Goal: Task Accomplishment & Management: Complete application form

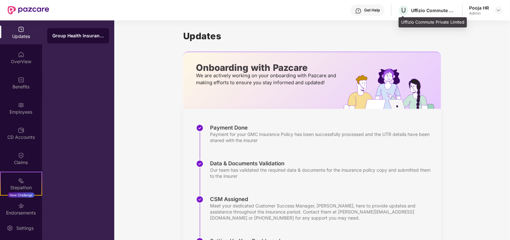
click at [439, 13] on div "Uffizio Commute Private Limited" at bounding box center [433, 10] width 45 height 6
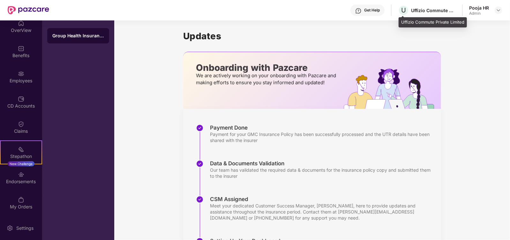
click at [436, 12] on div "Uffizio Commute Private Limited" at bounding box center [433, 10] width 45 height 6
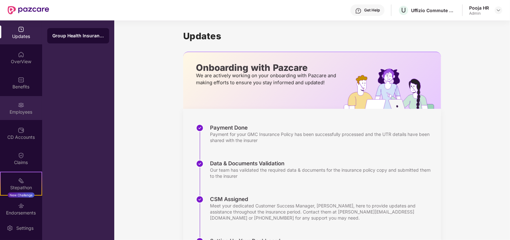
click at [24, 109] on div "Employees" at bounding box center [21, 112] width 42 height 6
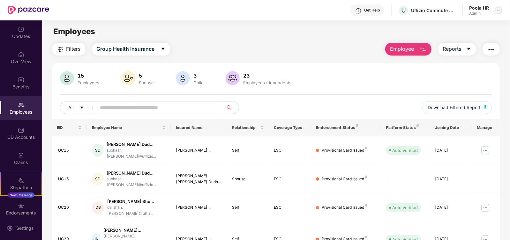
click at [499, 11] on img at bounding box center [498, 10] width 5 height 5
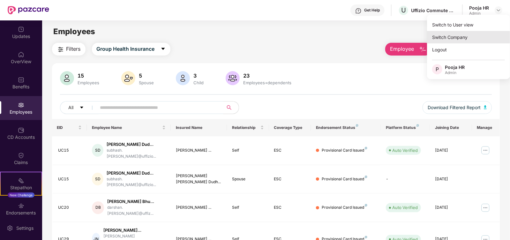
click at [460, 39] on div "Switch Company" at bounding box center [468, 37] width 83 height 12
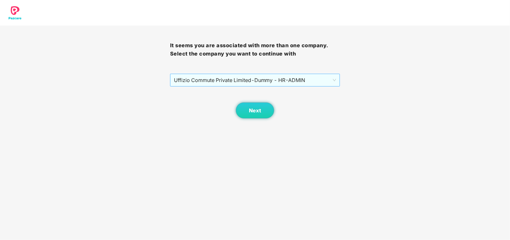
click at [284, 77] on span "Uffizio Commute Private Limited - Dummy - HR - ADMIN" at bounding box center [255, 80] width 163 height 12
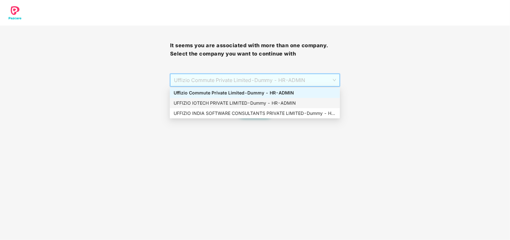
click at [257, 101] on div "UFFIZIO IOTECH PRIVATE LIMITED - Dummy - HR - ADMIN" at bounding box center [255, 103] width 163 height 7
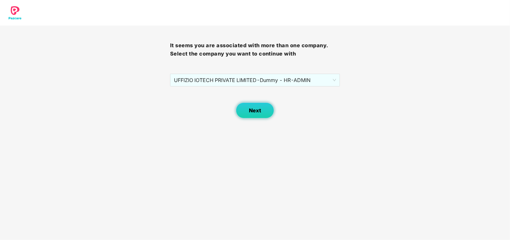
click at [260, 111] on span "Next" at bounding box center [255, 111] width 12 height 6
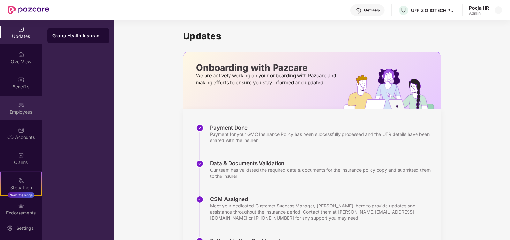
click at [18, 113] on div "Employees" at bounding box center [21, 112] width 42 height 6
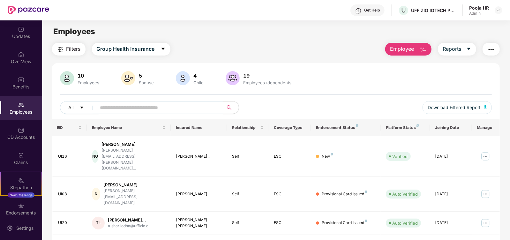
scroll to position [40, 0]
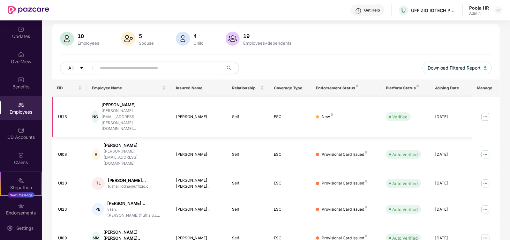
click at [484, 112] on img at bounding box center [486, 117] width 10 height 10
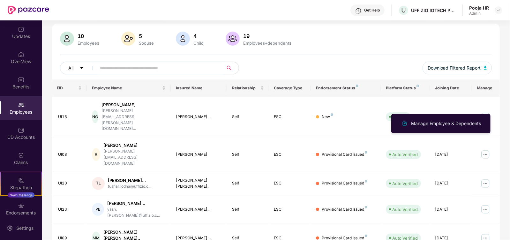
click at [266, 69] on div "All" at bounding box center [168, 68] width 216 height 13
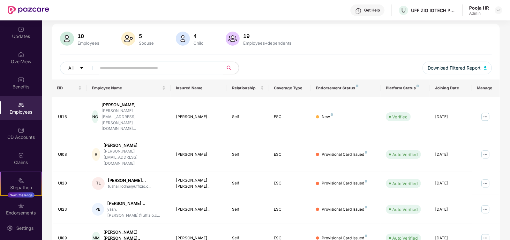
click at [272, 55] on div "10 Employees 5 Spouse 4 Child [DEMOGRAPHIC_DATA] Employees+dependents All Downl…" at bounding box center [276, 56] width 449 height 48
click at [321, 67] on div "All Download Filtered Report" at bounding box center [276, 71] width 433 height 18
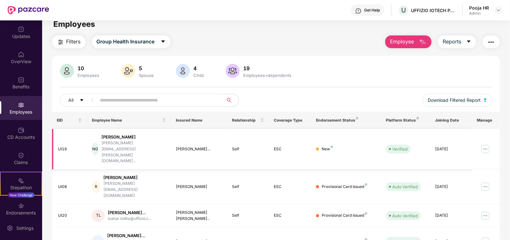
scroll to position [0, 0]
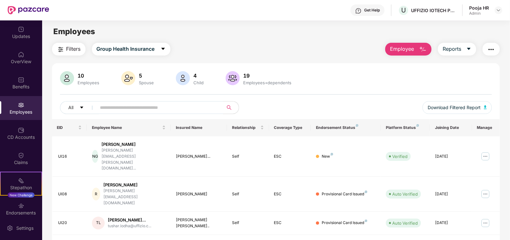
click at [292, 55] on div "Filters Group Health Insurance Employee Reports" at bounding box center [276, 49] width 449 height 13
click at [160, 45] on button "Group Health Insurance" at bounding box center [131, 49] width 79 height 13
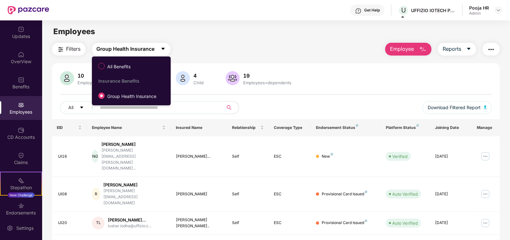
click at [160, 45] on button "Group Health Insurance" at bounding box center [131, 49] width 79 height 13
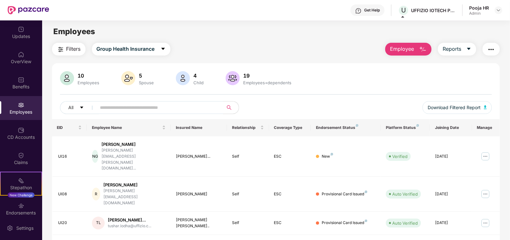
click at [244, 36] on div "Employees" at bounding box center [276, 32] width 468 height 12
click at [296, 55] on div "Filters Group Health Insurance Employee Reports" at bounding box center [276, 49] width 449 height 13
click at [297, 54] on div "Filters Group Health Insurance Employee Reports" at bounding box center [276, 49] width 449 height 13
click at [23, 141] on div "CD Accounts" at bounding box center [21, 133] width 42 height 24
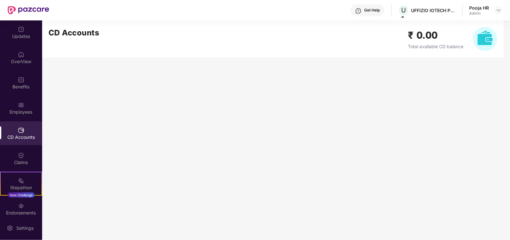
click at [427, 33] on h2 "₹ 0.00" at bounding box center [436, 35] width 56 height 15
drag, startPoint x: 438, startPoint y: 33, endPoint x: 418, endPoint y: 34, distance: 20.8
click at [418, 34] on h2 "₹ 0.00" at bounding box center [436, 35] width 56 height 15
click at [128, 112] on main "CD Accounts ₹ 0.00 Total available CD balance" at bounding box center [276, 130] width 468 height 220
click at [404, 17] on span at bounding box center [403, 17] width 3 height 2
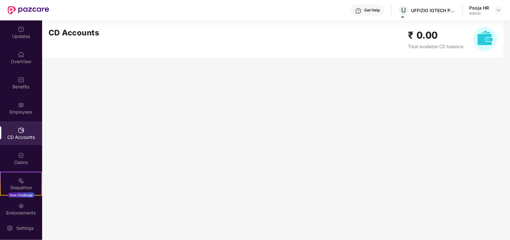
click at [425, 13] on div "U UFFIZIO IOTECH PRIVATE LIMITED" at bounding box center [427, 10] width 58 height 11
click at [497, 12] on img at bounding box center [498, 10] width 5 height 5
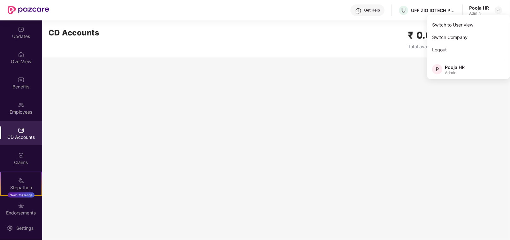
click at [311, 127] on main "CD Accounts ₹ 0.00 Total available CD balance" at bounding box center [276, 130] width 468 height 220
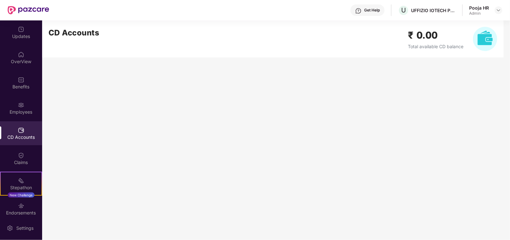
click at [26, 136] on div "CD Accounts" at bounding box center [21, 137] width 42 height 6
click at [195, 96] on main "CD Accounts ₹ 0.00 Total available CD balance" at bounding box center [276, 130] width 468 height 220
click at [13, 87] on div "Benefits" at bounding box center [21, 87] width 42 height 6
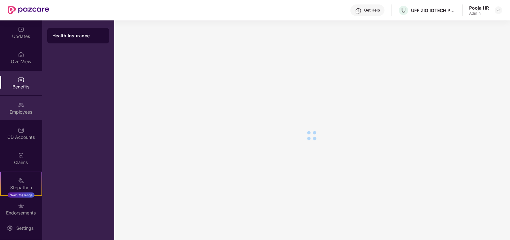
click at [24, 110] on div "Employees" at bounding box center [21, 112] width 42 height 6
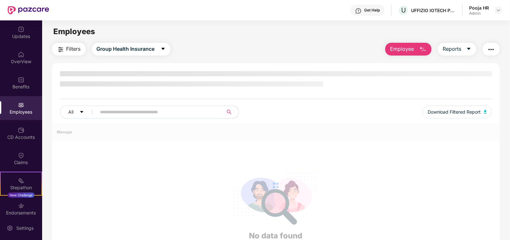
click at [204, 50] on div "Filters Group Health Insurance Employee Reports" at bounding box center [276, 49] width 449 height 13
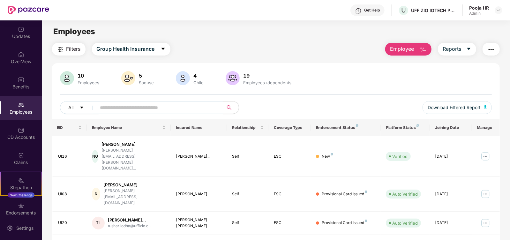
click at [204, 50] on div "Filters Group Health Insurance Employee Reports" at bounding box center [276, 49] width 449 height 13
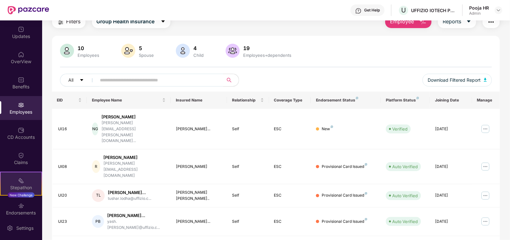
scroll to position [40, 0]
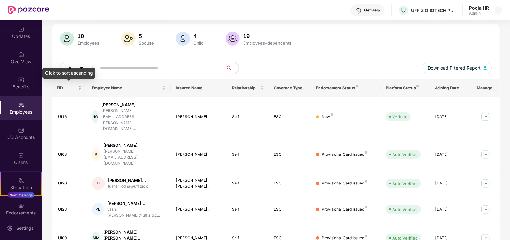
click at [79, 88] on div "EID" at bounding box center [69, 88] width 25 height 6
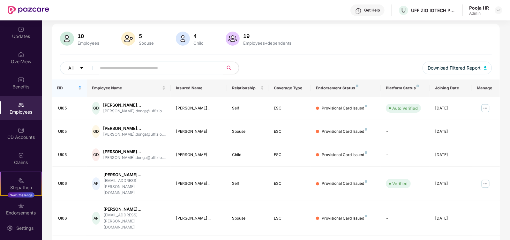
click at [296, 52] on div "10 Employees 5 Spouse 4 Child [DEMOGRAPHIC_DATA] Employees+dependents All Downl…" at bounding box center [276, 56] width 449 height 48
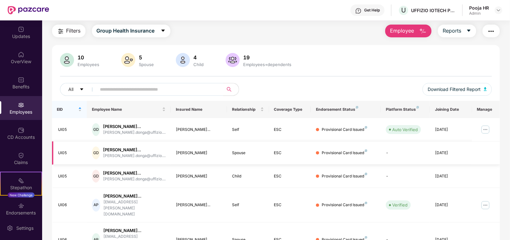
scroll to position [0, 0]
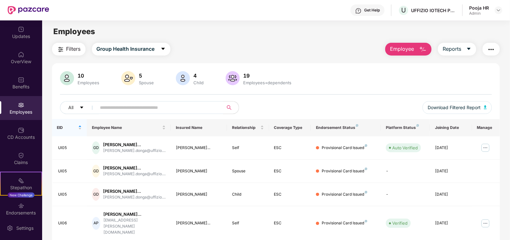
click at [330, 84] on div "10 Employees 5 Spouse 4 Child [DEMOGRAPHIC_DATA] Employees+dependents" at bounding box center [276, 78] width 433 height 15
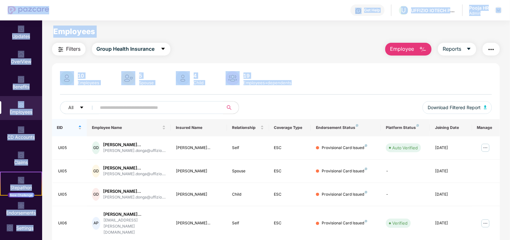
drag, startPoint x: 332, startPoint y: 81, endPoint x: 0, endPoint y: 19, distance: 337.5
click at [0, 19] on div "Get Help U UFFIZIO IOTECH PRIVATE LIMITED Pooja HR Admin Updates OverView Benef…" at bounding box center [255, 120] width 510 height 240
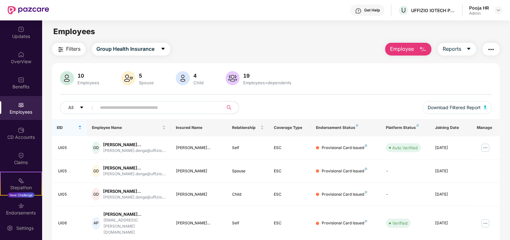
click at [378, 96] on div "10 Employees 5 Spouse 4 Child [DEMOGRAPHIC_DATA] Employees+dependents All Downl…" at bounding box center [276, 95] width 449 height 48
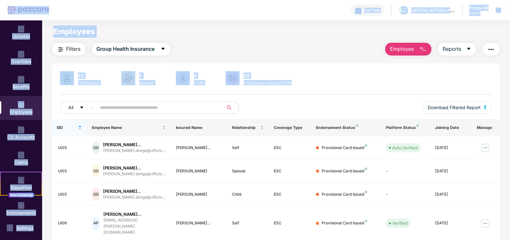
drag, startPoint x: 340, startPoint y: 90, endPoint x: 0, endPoint y: -23, distance: 358.0
click at [0, 0] on html "Get Help U UFFIZIO IOTECH PRIVATE LIMITED Pooja HR Admin Updates OverView Benef…" at bounding box center [255, 120] width 510 height 240
click at [329, 88] on div "10 Employees 5 Spouse 4 Child [DEMOGRAPHIC_DATA] Employees+dependents All Downl…" at bounding box center [276, 95] width 449 height 48
drag, startPoint x: 335, startPoint y: 83, endPoint x: 0, endPoint y: 20, distance: 341.2
click at [0, 20] on div "Get Help U UFFIZIO IOTECH PRIVATE LIMITED Pooja HR Admin Updates OverView Benef…" at bounding box center [255, 120] width 510 height 240
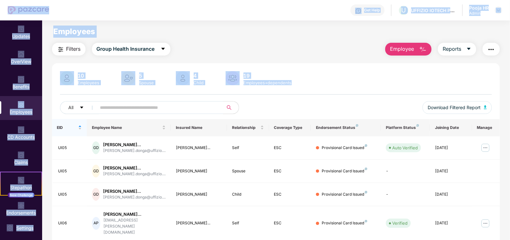
click at [337, 84] on div "10 Employees 5 Spouse 4 Child [DEMOGRAPHIC_DATA] Employees+dependents" at bounding box center [276, 78] width 433 height 15
drag, startPoint x: 347, startPoint y: 81, endPoint x: 0, endPoint y: -2, distance: 356.5
click at [0, 0] on html "Get Help U UFFIZIO IOTECH PRIVATE LIMITED Pooja HR Admin Updates OverView Benef…" at bounding box center [255, 120] width 510 height 240
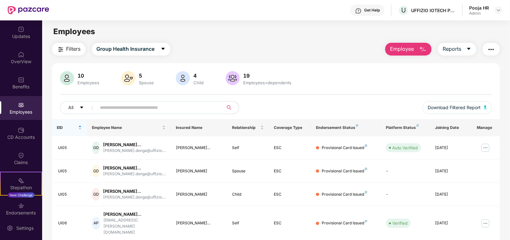
click at [359, 88] on div "10 Employees 5 Spouse 4 Child [DEMOGRAPHIC_DATA] Employees+dependents All Downl…" at bounding box center [276, 95] width 449 height 48
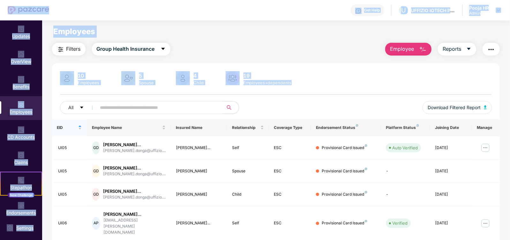
drag, startPoint x: 357, startPoint y: 88, endPoint x: 0, endPoint y: -22, distance: 373.1
click at [0, 0] on html "Get Help U UFFIZIO IOTECH PRIVATE LIMITED Pooja HR Admin Updates OverView Benef…" at bounding box center [255, 120] width 510 height 240
click at [321, 53] on div "Filters Group Health Insurance Employee Reports" at bounding box center [276, 49] width 449 height 13
drag, startPoint x: 340, startPoint y: 86, endPoint x: 0, endPoint y: -2, distance: 351.0
click at [0, 0] on html "Get Help U UFFIZIO IOTECH PRIVATE LIMITED Pooja HR Admin Updates OverView Benef…" at bounding box center [255, 120] width 510 height 240
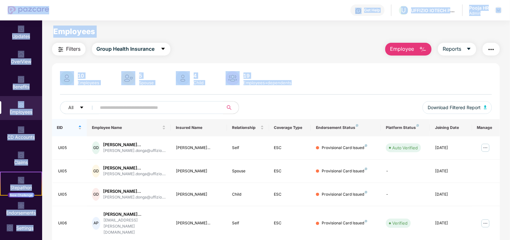
click at [185, 32] on div "Employees" at bounding box center [276, 32] width 468 height 12
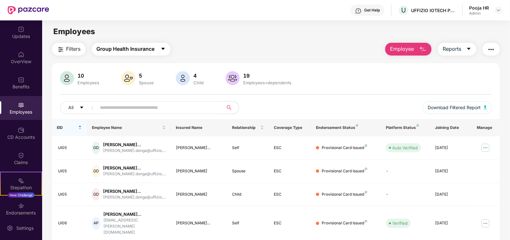
click at [164, 50] on icon "caret-down" at bounding box center [163, 48] width 5 height 5
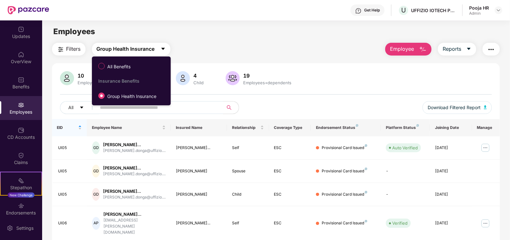
click at [164, 50] on icon "caret-down" at bounding box center [163, 48] width 5 height 5
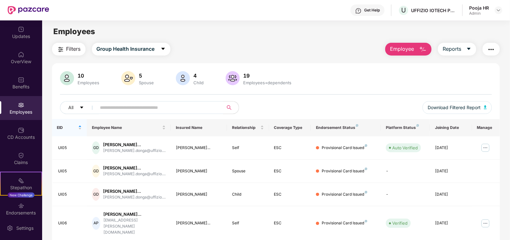
click at [262, 37] on main "Employees Filters Group Health Insurance Employee Reports 10 Employees 5 Spouse…" at bounding box center [276, 140] width 468 height 240
click at [158, 52] on button "Group Health Insurance" at bounding box center [131, 49] width 79 height 13
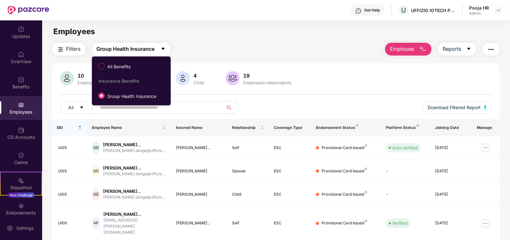
click at [158, 52] on button "Group Health Insurance" at bounding box center [131, 49] width 79 height 13
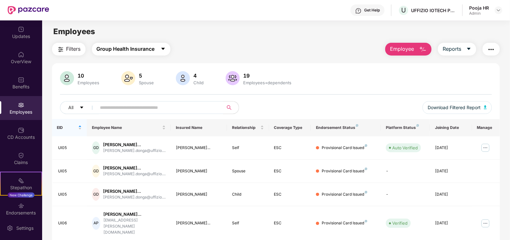
click at [158, 52] on button "Group Health Insurance" at bounding box center [131, 49] width 79 height 13
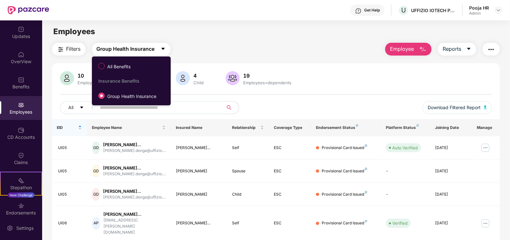
click at [158, 52] on button "Group Health Insurance" at bounding box center [131, 49] width 79 height 13
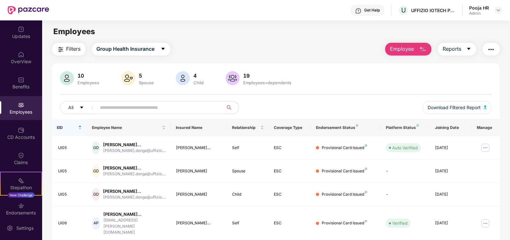
click at [226, 50] on div "Filters Group Health Insurance Employee Reports" at bounding box center [276, 49] width 449 height 13
click at [252, 46] on div "Filters Group Health Insurance Employee Reports" at bounding box center [276, 49] width 449 height 13
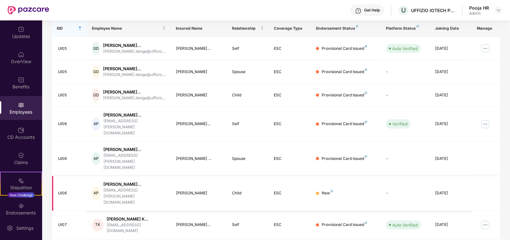
scroll to position [151, 0]
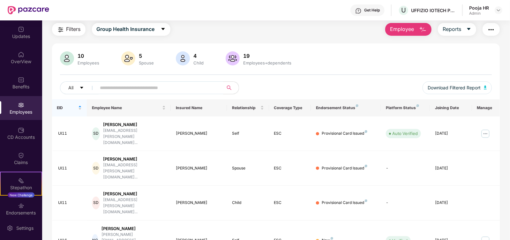
scroll to position [0, 0]
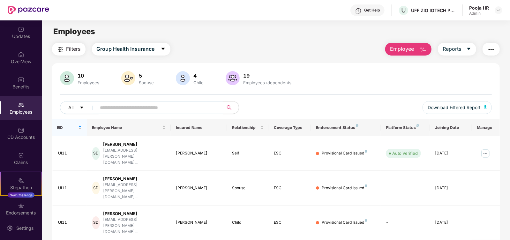
click at [209, 57] on div "Filters Group Health Insurance Employee Reports 10 Employees 5 Spouse 4 Child […" at bounding box center [276, 234] width 449 height 383
click at [155, 49] on span "Group Health Insurance" at bounding box center [126, 49] width 58 height 8
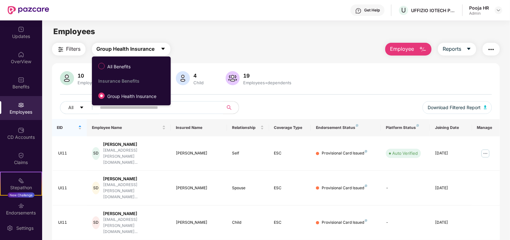
click at [155, 49] on span "Group Health Insurance" at bounding box center [126, 49] width 58 height 8
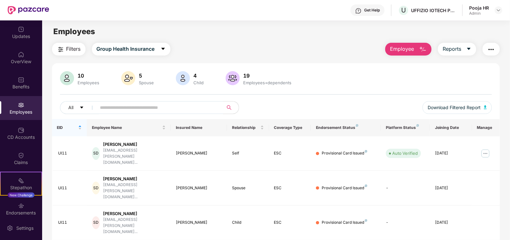
click at [228, 40] on main "Employees Filters Group Health Insurance Employee Reports 10 Employees 5 Spouse…" at bounding box center [276, 140] width 468 height 240
click at [406, 51] on span "Employee" at bounding box center [402, 49] width 24 height 8
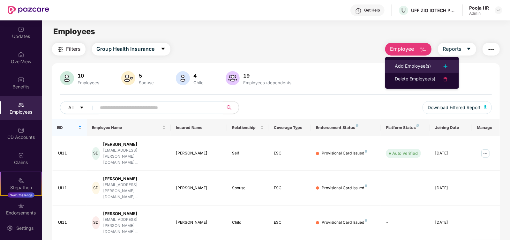
click at [413, 65] on div "Add Employee(s)" at bounding box center [413, 67] width 36 height 8
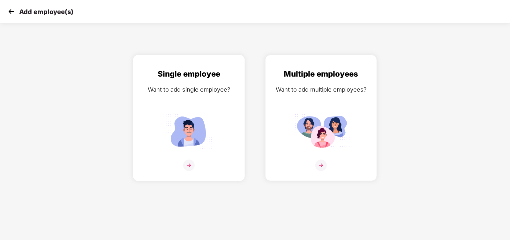
click at [190, 171] on img at bounding box center [189, 166] width 12 height 12
click at [12, 10] on img at bounding box center [11, 12] width 10 height 10
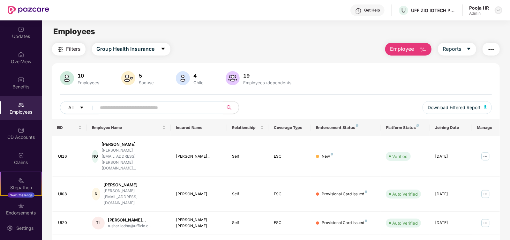
click at [499, 10] on img at bounding box center [498, 10] width 5 height 5
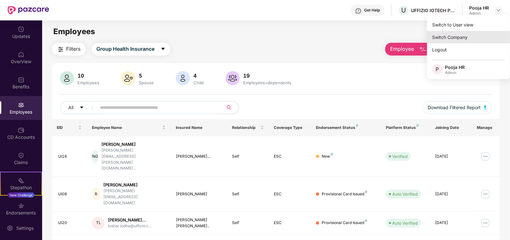
click at [464, 36] on div "Switch Company" at bounding box center [468, 37] width 83 height 12
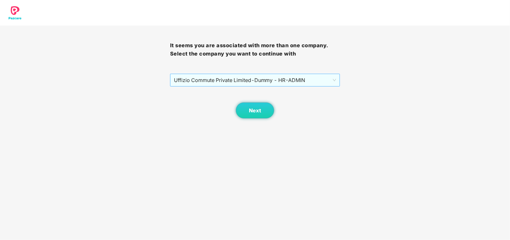
click at [308, 81] on span "Uffizio Commute Private Limited - Dummy - HR - ADMIN" at bounding box center [255, 80] width 163 height 12
click at [257, 109] on span "Next" at bounding box center [255, 111] width 12 height 6
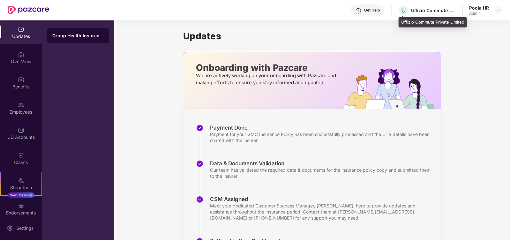
click at [447, 12] on div "Uffizio Commute Private Limited" at bounding box center [433, 10] width 45 height 6
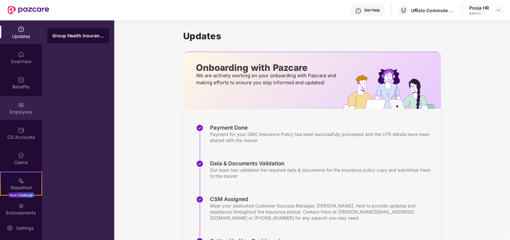
click at [26, 106] on div "Employees" at bounding box center [21, 108] width 42 height 24
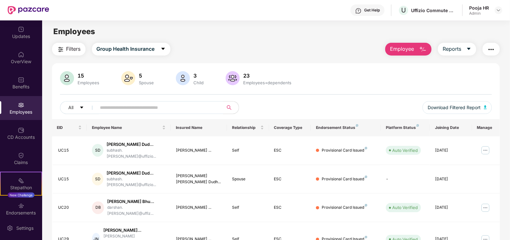
click at [299, 43] on div "Filters Group Health Insurance Employee Reports" at bounding box center [276, 49] width 449 height 13
click at [28, 132] on div "CD Accounts" at bounding box center [21, 133] width 42 height 24
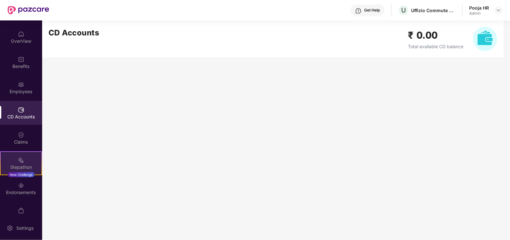
scroll to position [31, 0]
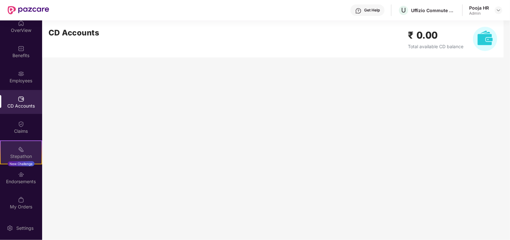
click at [18, 149] on img at bounding box center [21, 149] width 6 height 6
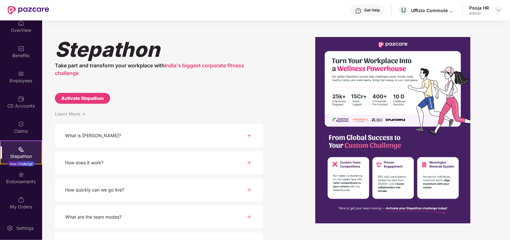
click at [97, 99] on div "Activate Stepathon" at bounding box center [82, 98] width 42 height 7
select select "****"
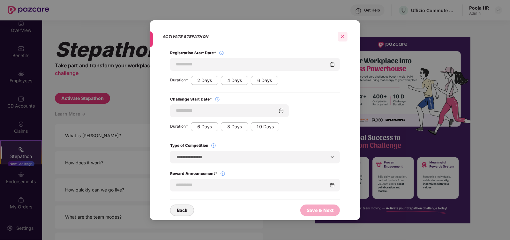
click at [340, 38] on div at bounding box center [343, 37] width 10 height 10
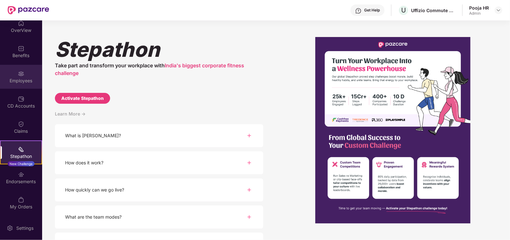
click at [21, 78] on div "Employees" at bounding box center [21, 81] width 42 height 6
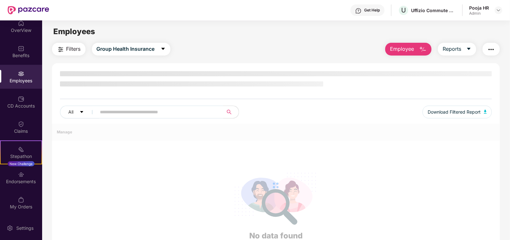
click at [408, 52] on span "Employee" at bounding box center [402, 49] width 24 height 8
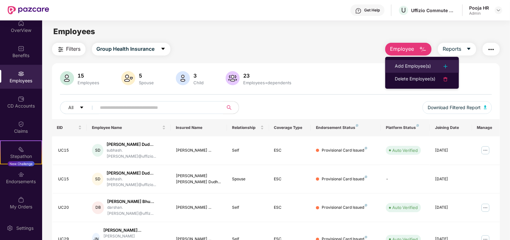
click at [428, 64] on div "Add Employee(s)" at bounding box center [413, 67] width 36 height 8
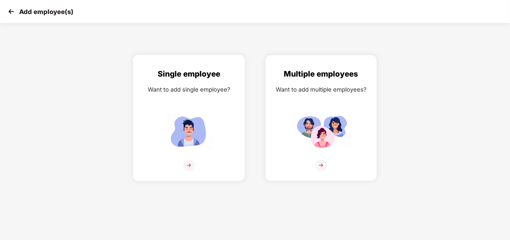
click at [188, 171] on img at bounding box center [189, 166] width 12 height 12
